Goal: Task Accomplishment & Management: Complete application form

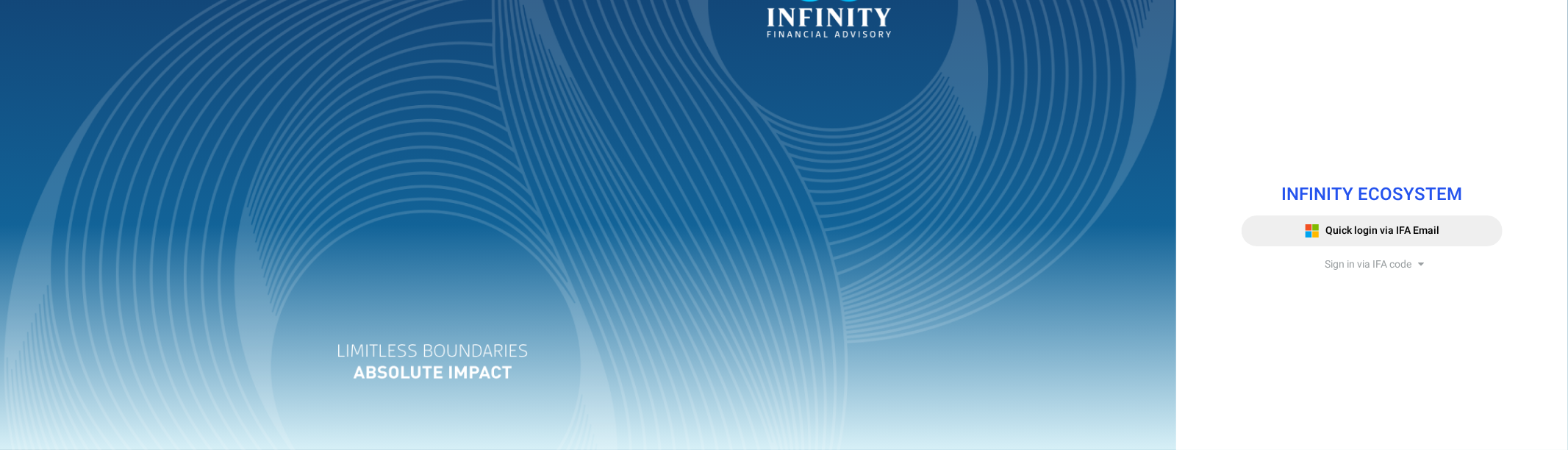
click at [783, 179] on div at bounding box center [588, 225] width 1176 height 450
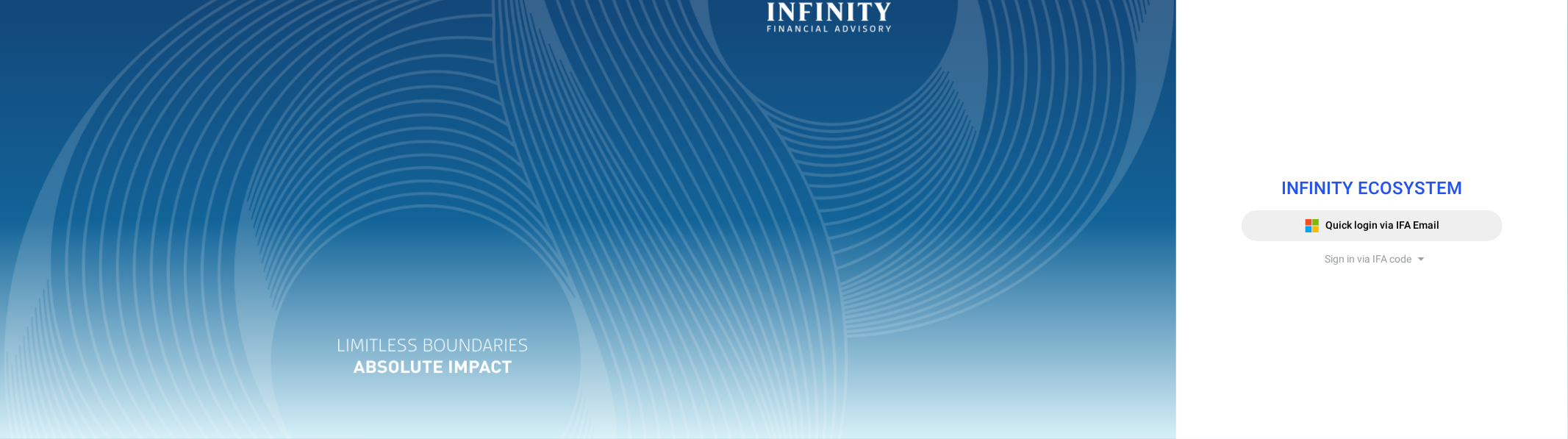
click at [275, 258] on span "Sign in via IFA code" at bounding box center [1368, 259] width 87 height 16
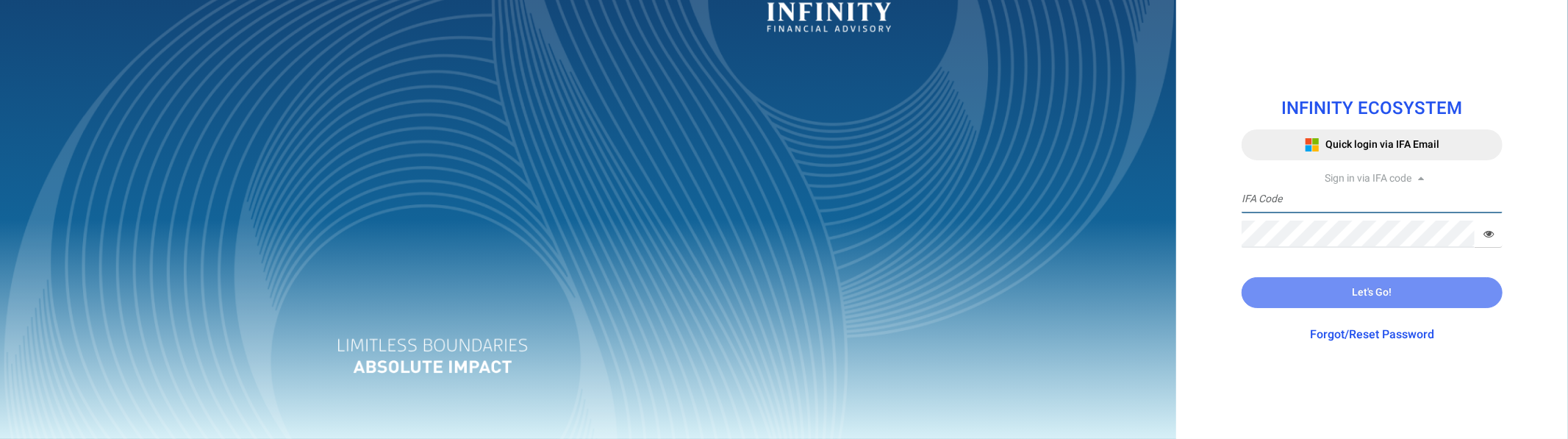
type input "TRACE3"
click at [275, 200] on input "TRACE3" at bounding box center [1372, 199] width 261 height 27
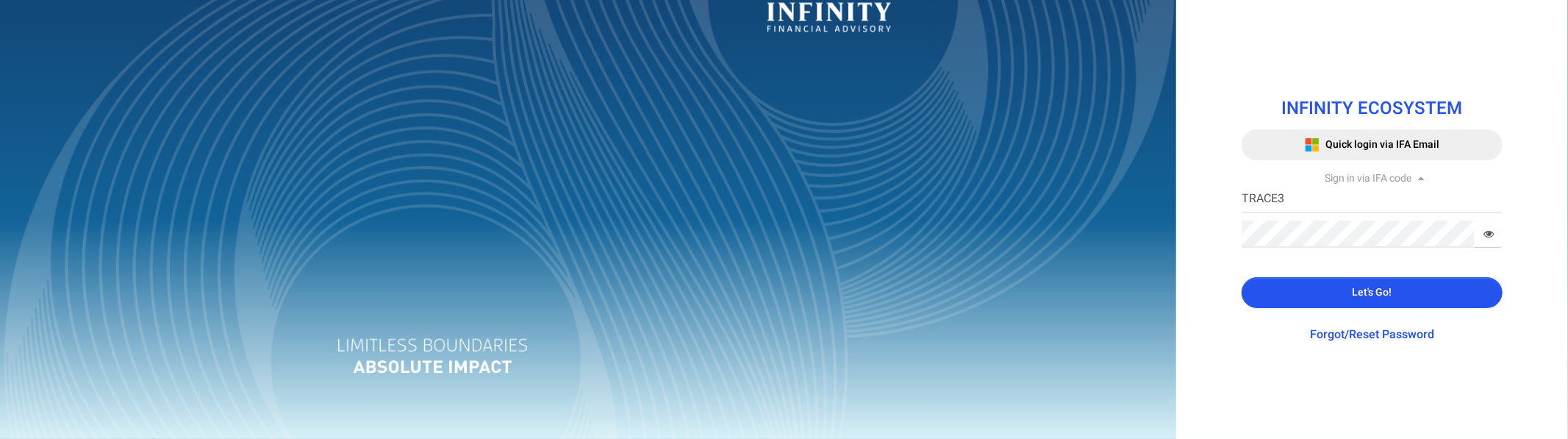
click at [275, 295] on button "Let's Go!" at bounding box center [1372, 293] width 261 height 31
